Goal: Learn about a topic: Learn about a topic

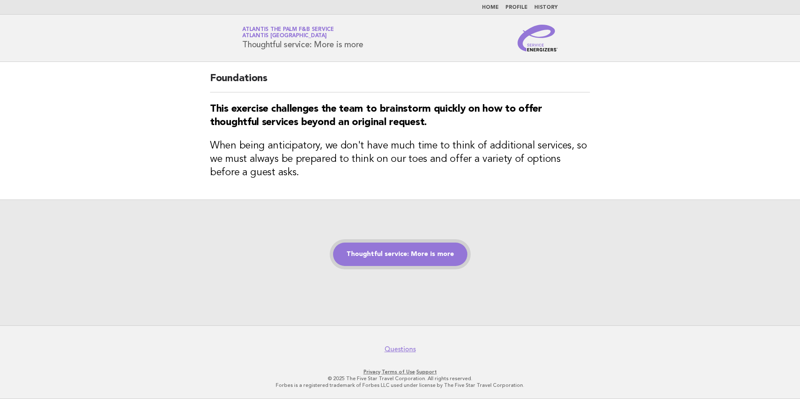
click at [395, 257] on link "Thoughtful service: More is more" at bounding box center [400, 254] width 134 height 23
click at [497, 7] on link "Home" at bounding box center [490, 7] width 17 height 5
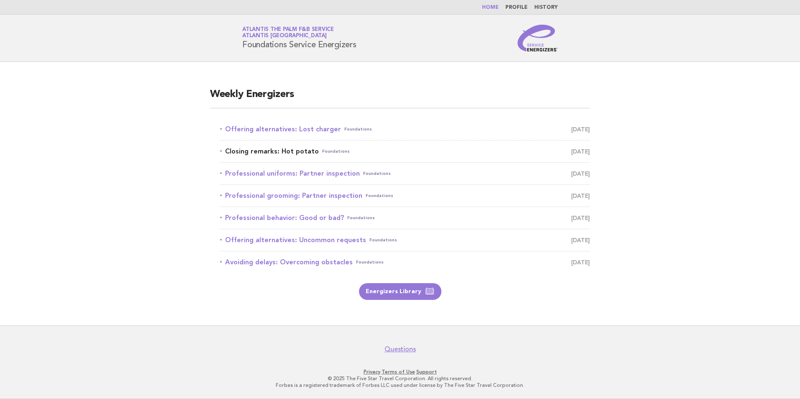
click at [288, 149] on link "Closing remarks: Hot potato Foundations September 30" at bounding box center [405, 152] width 370 height 12
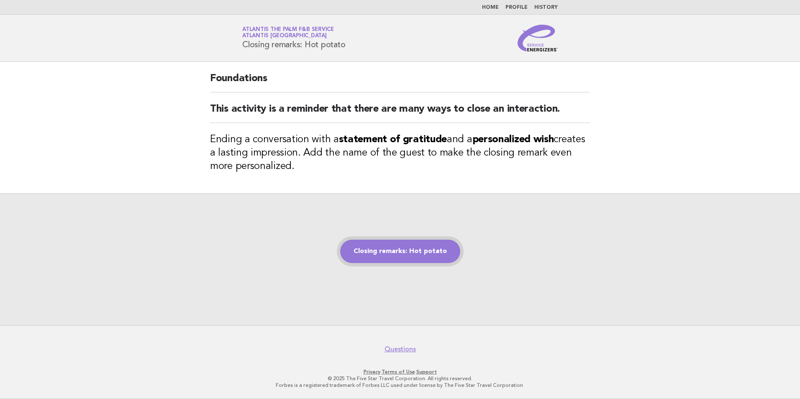
click at [421, 256] on link "Closing remarks: Hot potato" at bounding box center [400, 251] width 120 height 23
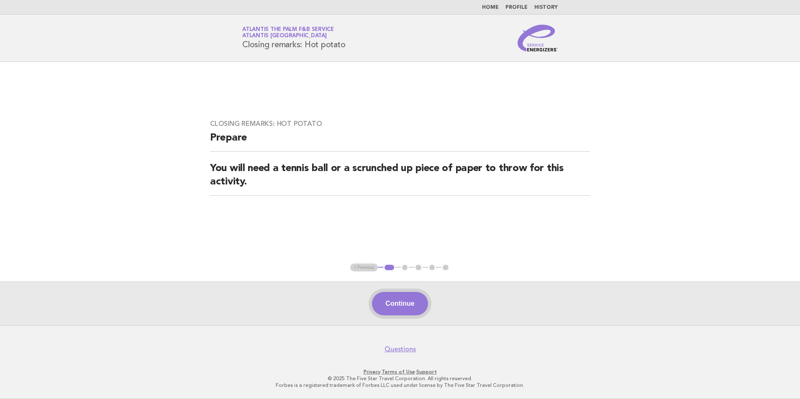
click at [415, 300] on button "Continue" at bounding box center [400, 303] width 56 height 23
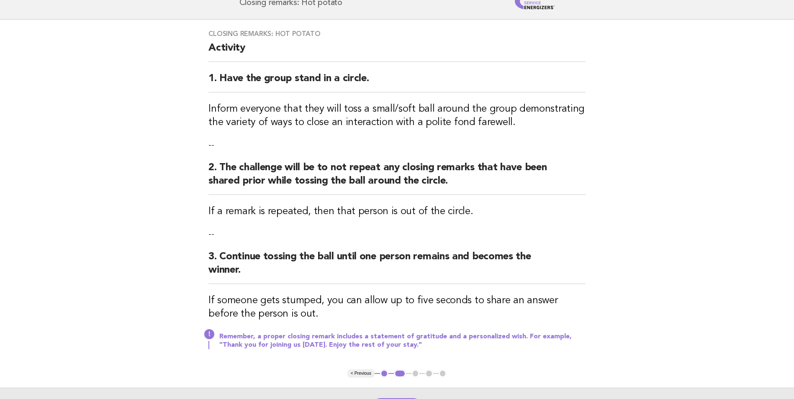
scroll to position [42, 0]
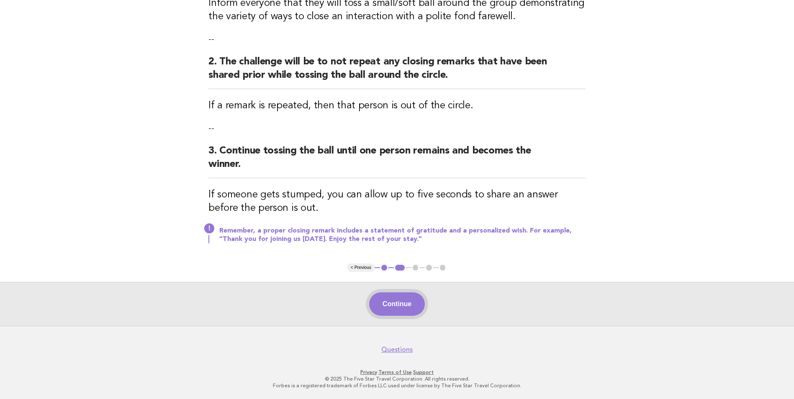
click at [396, 308] on button "Continue" at bounding box center [397, 304] width 56 height 23
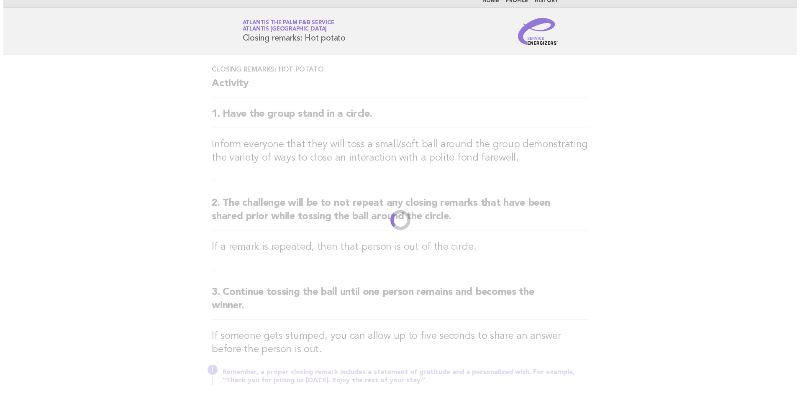
scroll to position [0, 0]
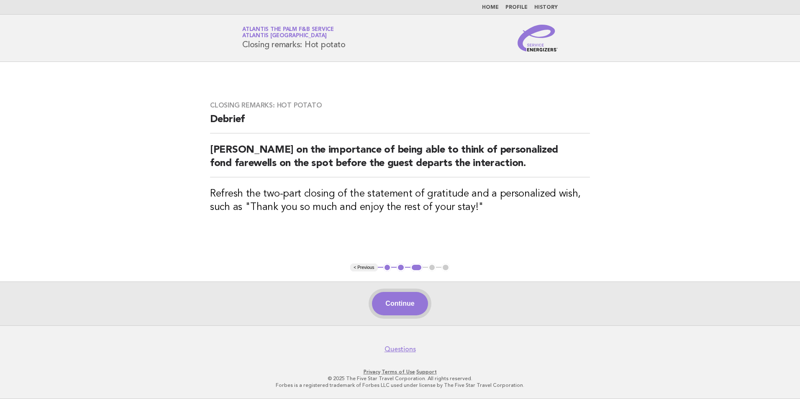
click at [408, 311] on button "Continue" at bounding box center [400, 303] width 56 height 23
